Goal: Find specific page/section: Find specific page/section

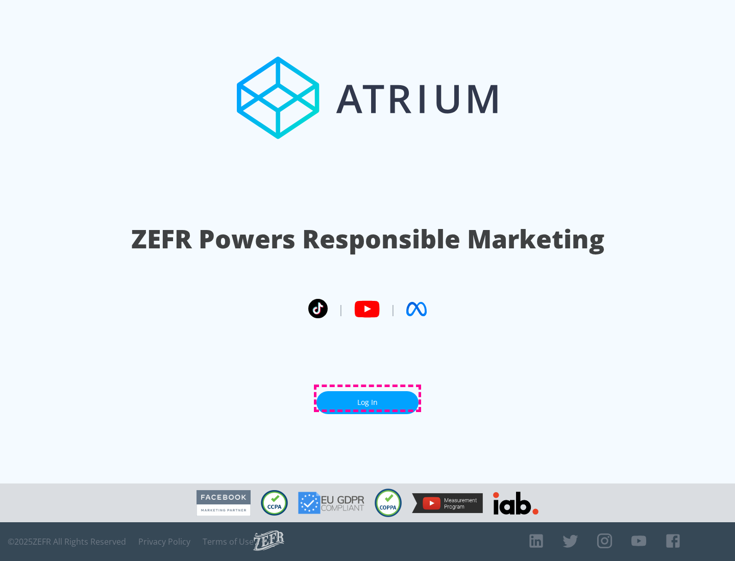
click at [367, 399] on link "Log In" at bounding box center [367, 402] width 102 height 23
